Goal: Find specific page/section: Find specific page/section

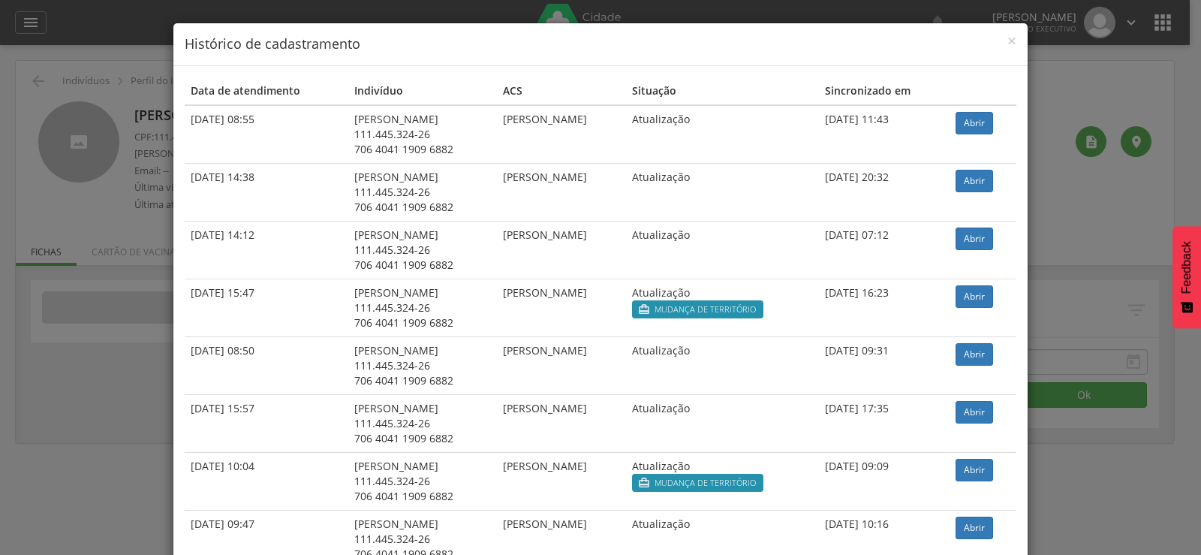
click at [1001, 38] on h4 "Histórico de cadastramento" at bounding box center [601, 45] width 832 height 20
click at [1008, 39] on span "×" at bounding box center [1012, 40] width 9 height 21
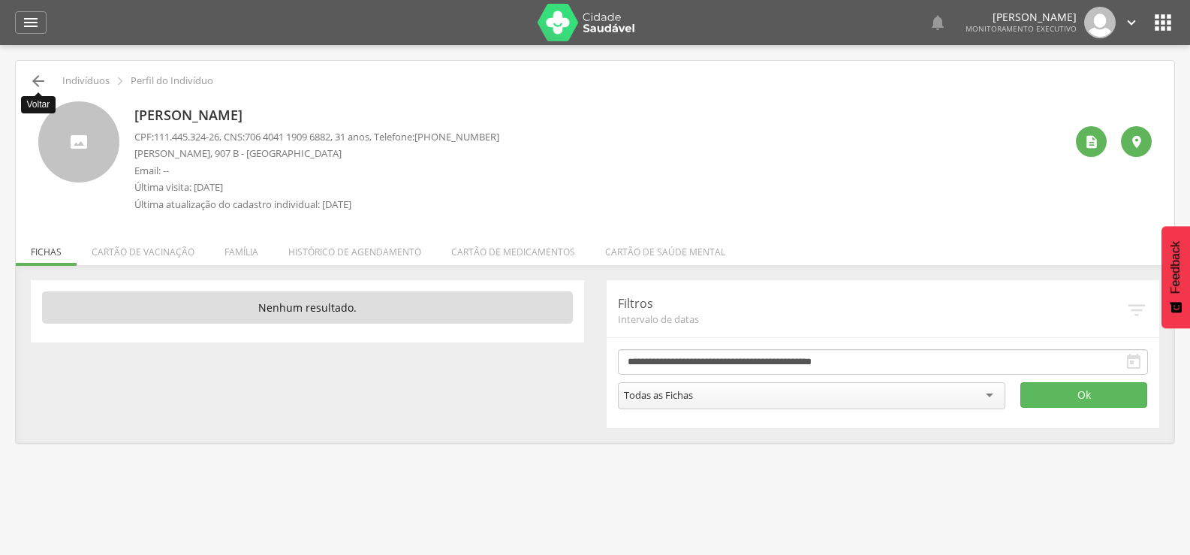
click at [38, 78] on icon "" at bounding box center [38, 81] width 18 height 18
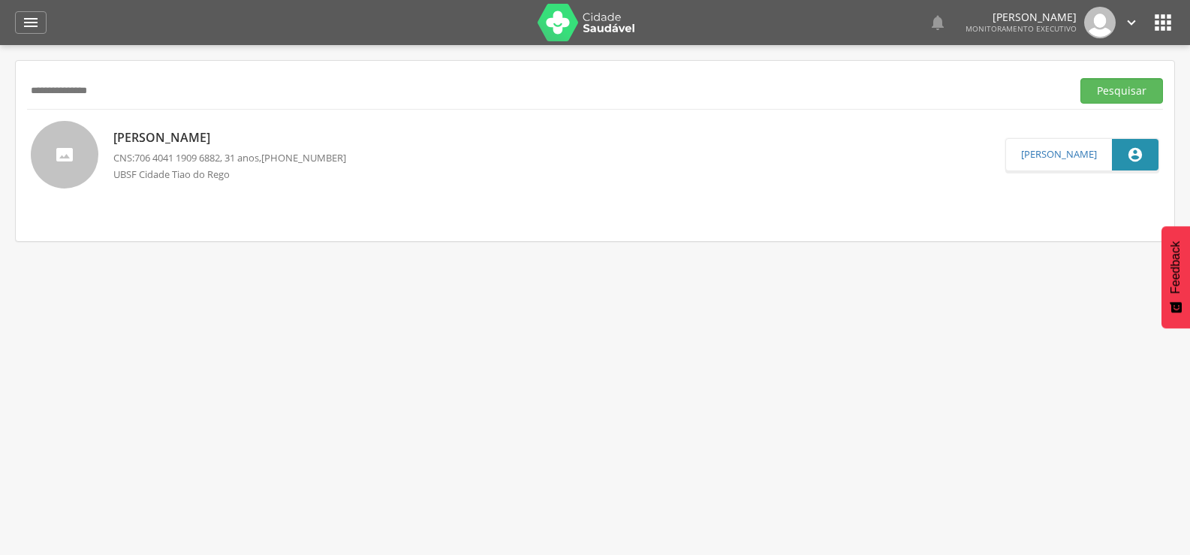
drag, startPoint x: 137, startPoint y: 83, endPoint x: 0, endPoint y: 103, distance: 138.9
click at [0, 103] on div " Supervisão  Distritos  Ubs Coordenador: - Queimadas / PB Intervalo de Tempo…" at bounding box center [595, 322] width 1190 height 555
paste input "text"
click at [1080, 78] on button "Pesquisar" at bounding box center [1121, 91] width 83 height 26
click at [166, 140] on p "[PERSON_NAME]" at bounding box center [226, 136] width 227 height 17
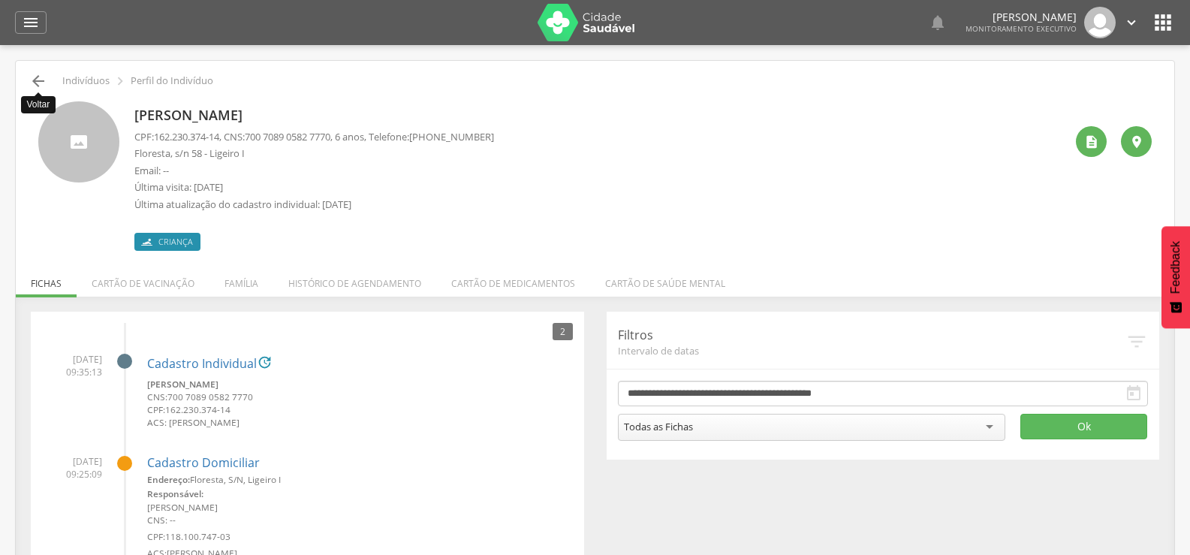
click at [37, 86] on icon "" at bounding box center [38, 81] width 18 height 18
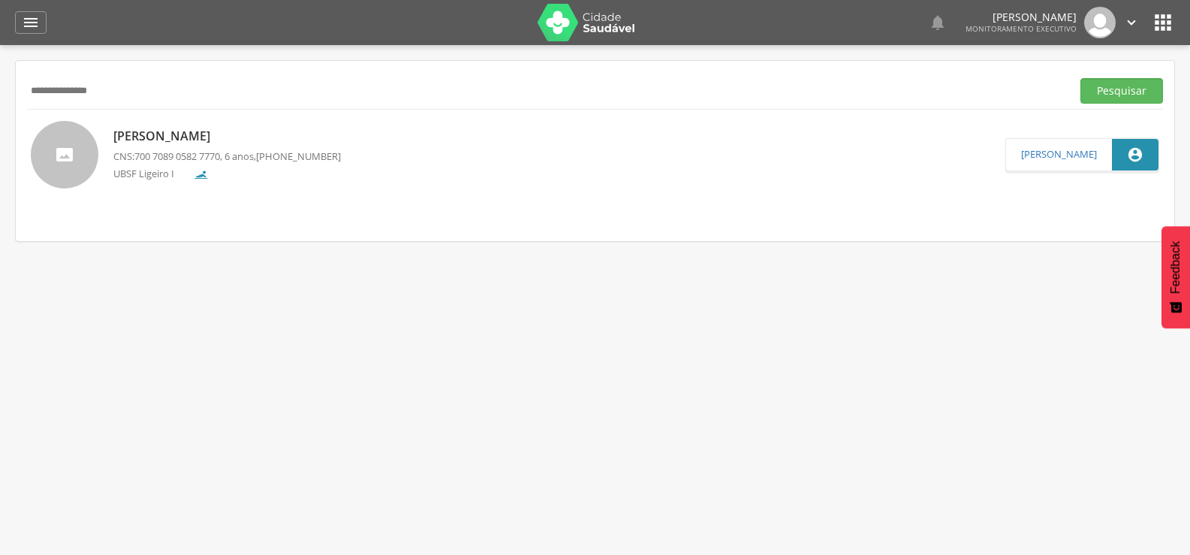
drag, startPoint x: 200, startPoint y: 84, endPoint x: 0, endPoint y: 96, distance: 200.8
click at [0, 96] on div " Supervisão  Distritos  Ubs Coordenador: - Queimadas / PB Intervalo de Tempo…" at bounding box center [595, 322] width 1190 height 555
click at [1080, 78] on button "Pesquisar" at bounding box center [1121, 91] width 83 height 26
click at [153, 130] on p "[PERSON_NAME]" at bounding box center [226, 136] width 227 height 17
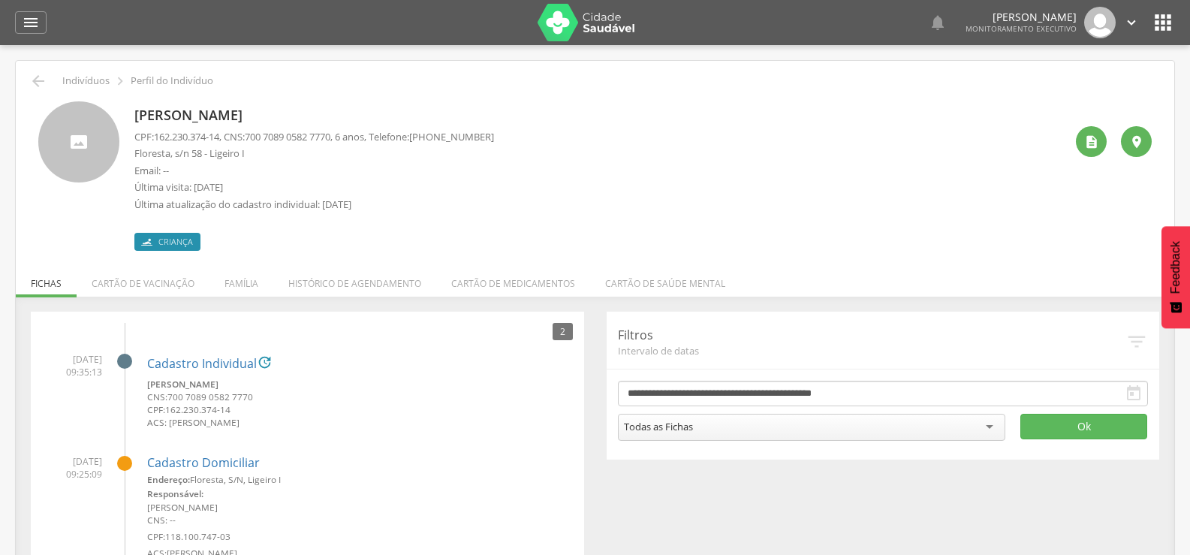
click at [49, 77] on div " Voltar Indivíduos  Perfil do Indivíduo" at bounding box center [595, 81] width 1136 height 18
click at [42, 79] on icon "" at bounding box center [38, 81] width 18 height 18
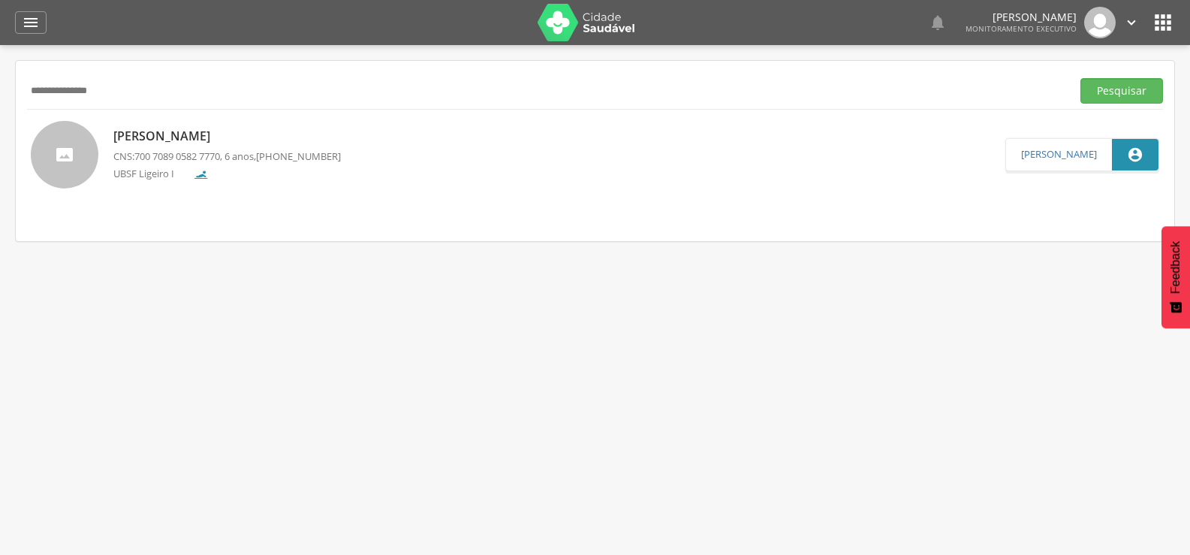
drag, startPoint x: 150, startPoint y: 92, endPoint x: 0, endPoint y: 110, distance: 151.2
click at [0, 108] on div " Supervisão  Distritos  Ubs Coordenador: - Queimadas / PB Intervalo de Tempo…" at bounding box center [595, 322] width 1190 height 555
paste input "text"
type input "**********"
click at [1080, 78] on button "Pesquisar" at bounding box center [1121, 91] width 83 height 26
